Goal: Check status: Check status

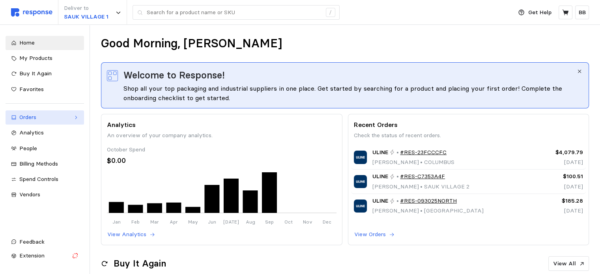
click at [36, 121] on div "Orders" at bounding box center [44, 117] width 51 height 9
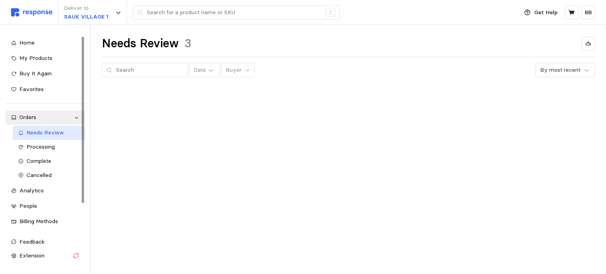
click at [41, 131] on span "Needs Review" at bounding box center [44, 132] width 37 height 7
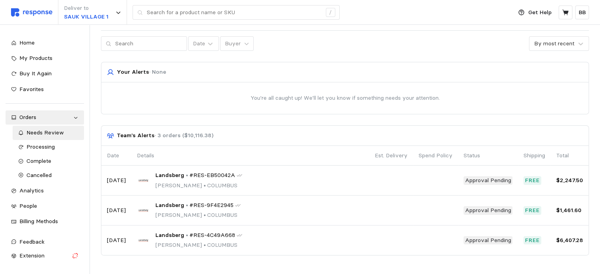
scroll to position [39, 0]
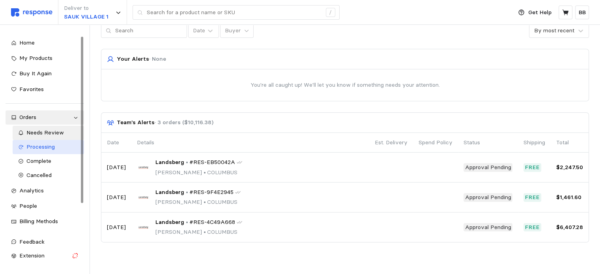
click at [47, 146] on span "Processing" at bounding box center [40, 146] width 28 height 7
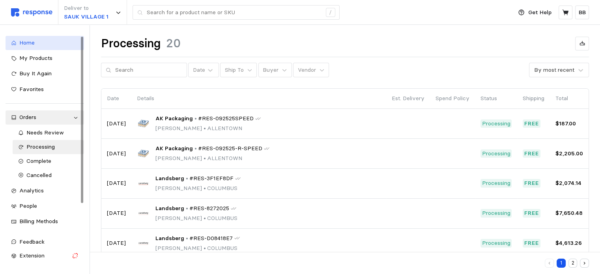
click at [28, 41] on span "Home" at bounding box center [26, 42] width 15 height 7
